Goal: Transaction & Acquisition: Purchase product/service

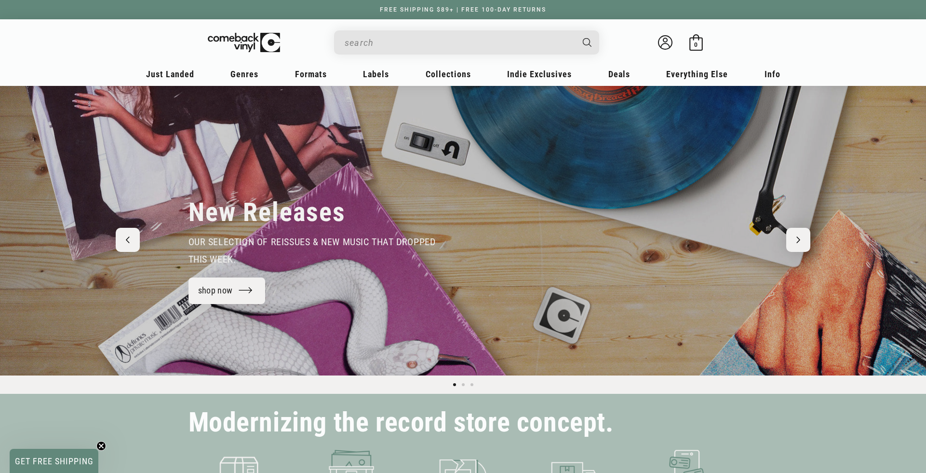
click at [351, 51] on input "When autocomplete results are available use up and down arrows to review and en…" at bounding box center [459, 43] width 229 height 20
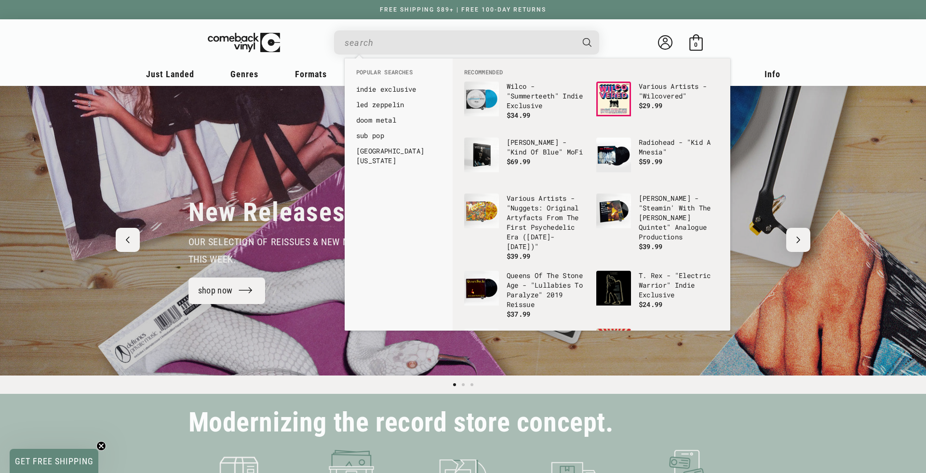
type input "z"
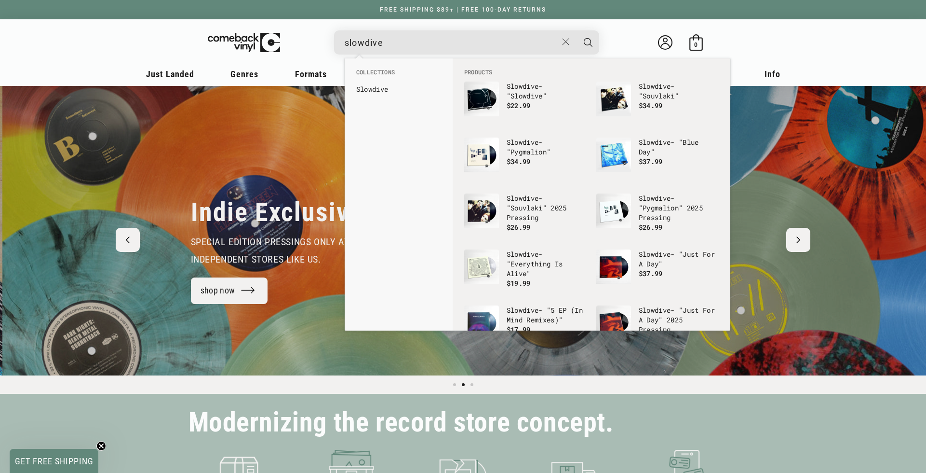
scroll to position [0, 926]
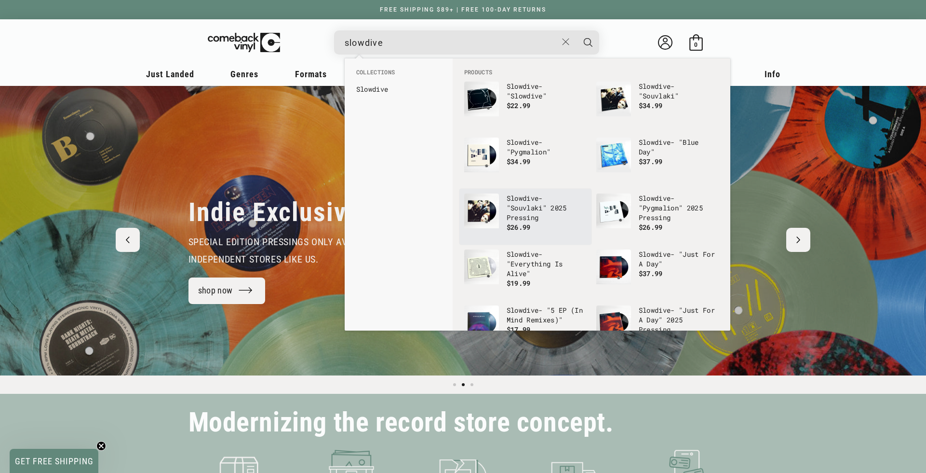
click at [515, 212] on p "Slowdive - "Souvlaki" 2025 Pressing" at bounding box center [547, 207] width 80 height 29
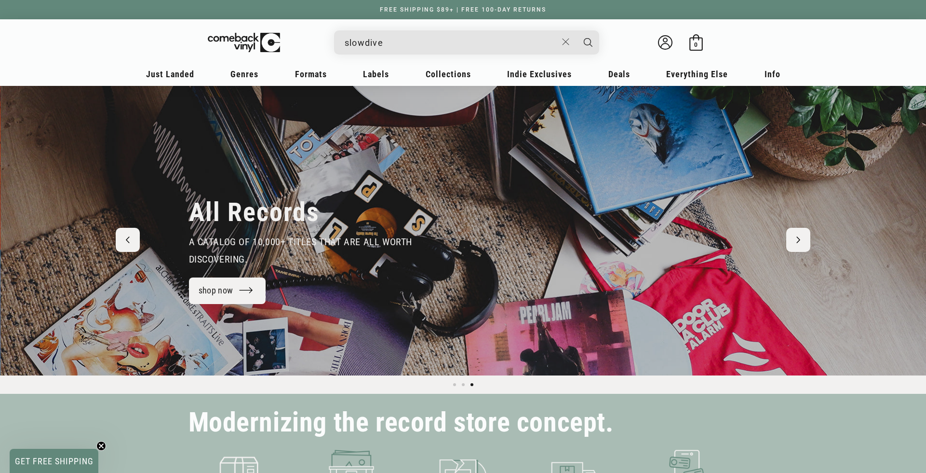
scroll to position [0, 1853]
click at [394, 41] on input "slowdive" at bounding box center [451, 43] width 213 height 20
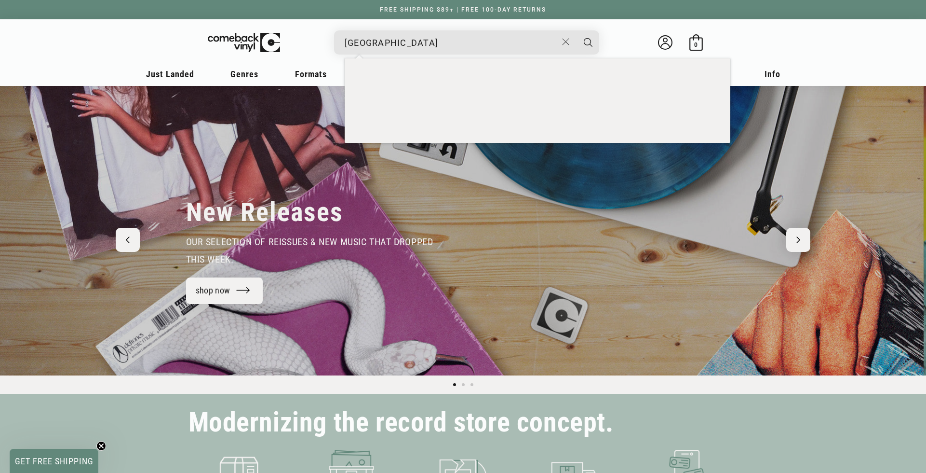
scroll to position [0, 0]
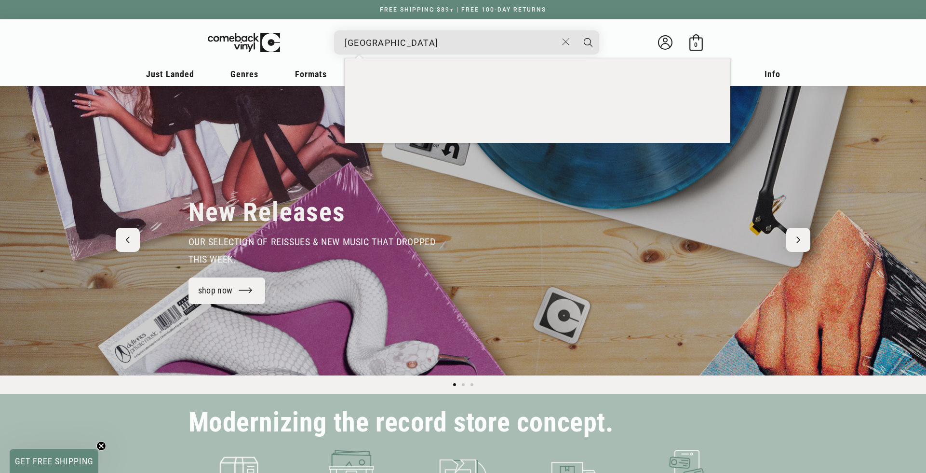
click at [576, 30] on button "Search" at bounding box center [588, 42] width 24 height 24
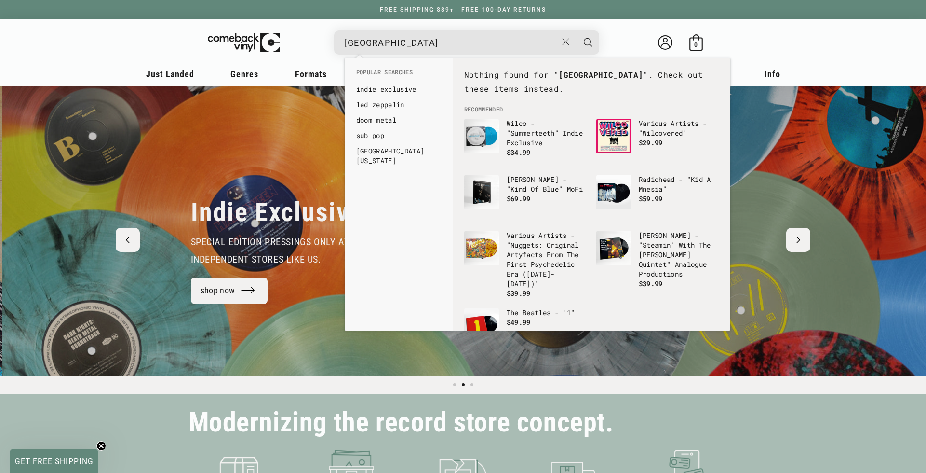
scroll to position [0, 926]
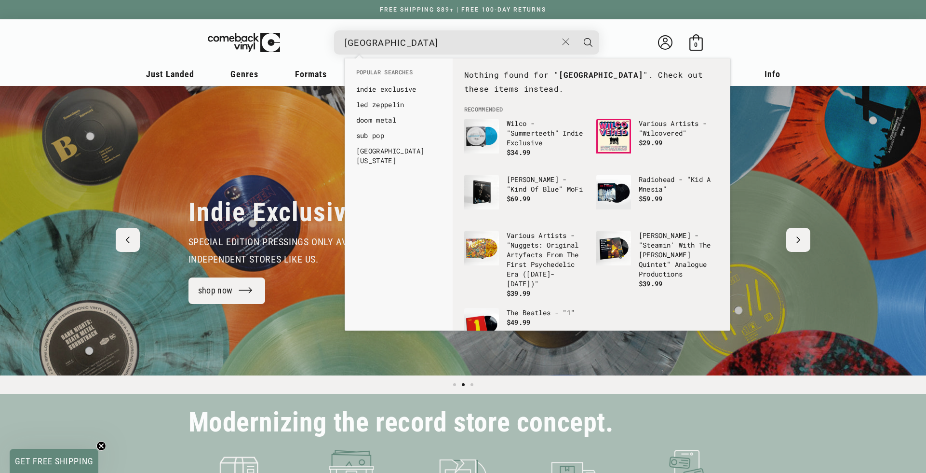
drag, startPoint x: 381, startPoint y: 42, endPoint x: 592, endPoint y: 67, distance: 213.2
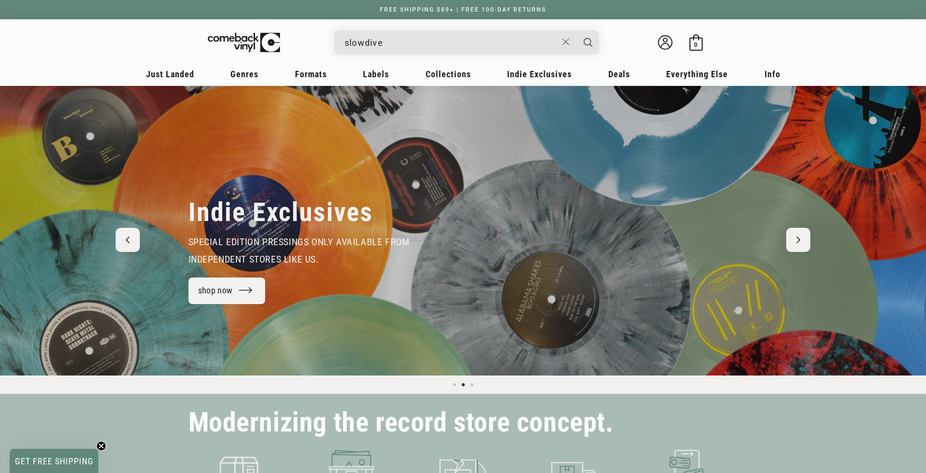
type input "slowdive"
click at [576, 30] on button "Search" at bounding box center [588, 42] width 24 height 24
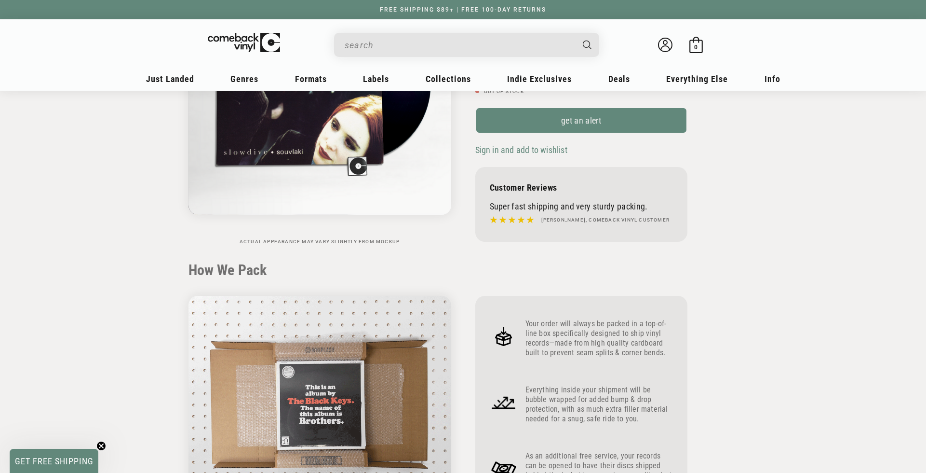
scroll to position [193, 0]
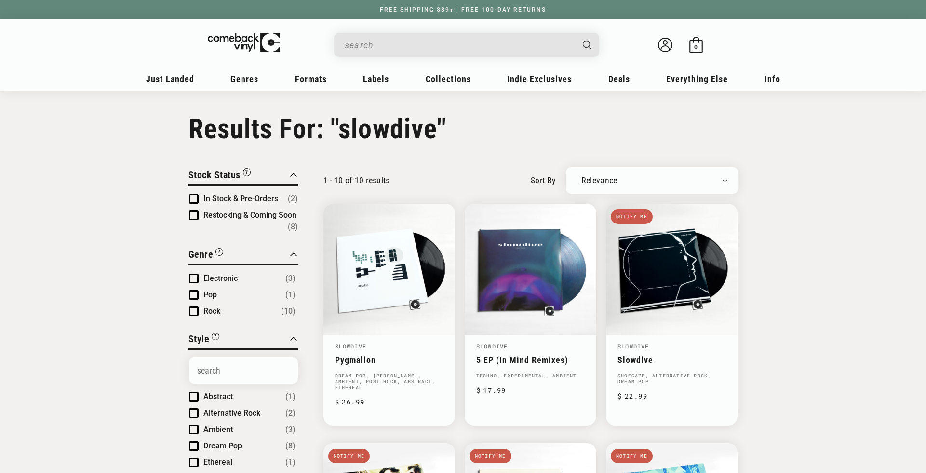
type input "slowdive"
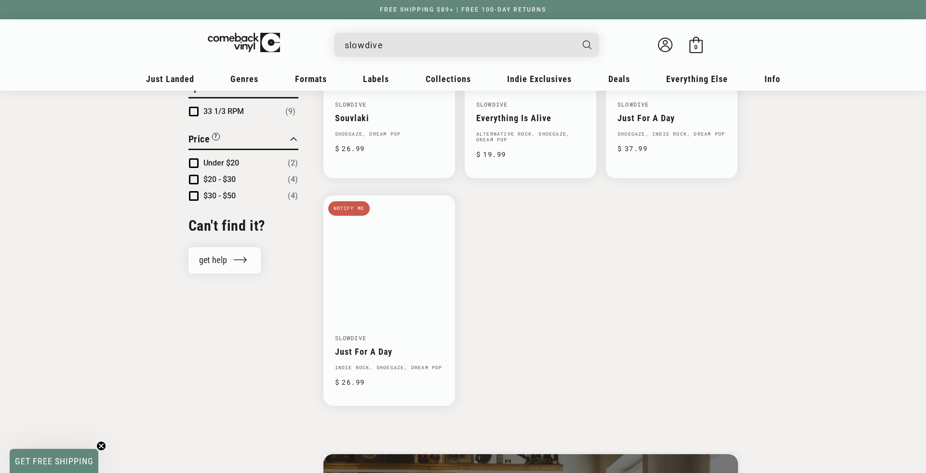
scroll to position [723, 0]
